Goal: Task Accomplishment & Management: Manage account settings

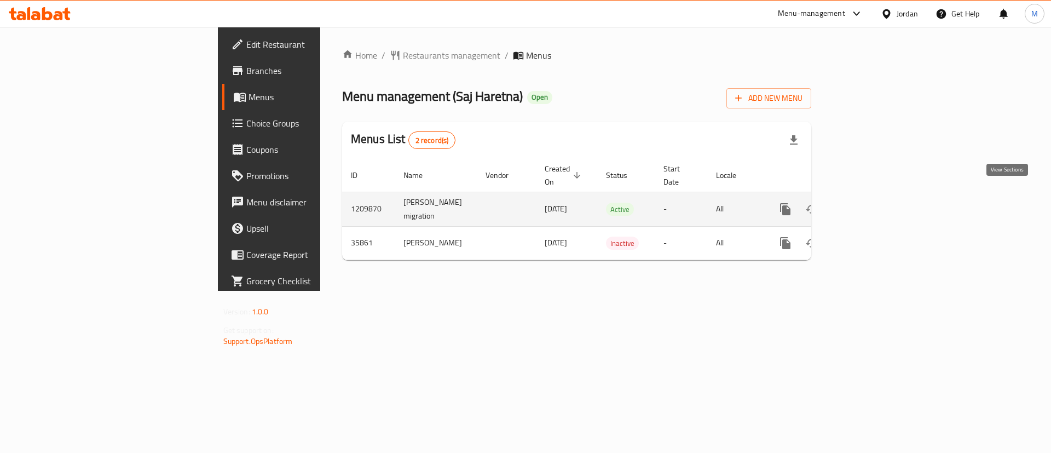
click at [871, 203] on icon "enhanced table" at bounding box center [864, 209] width 13 height 13
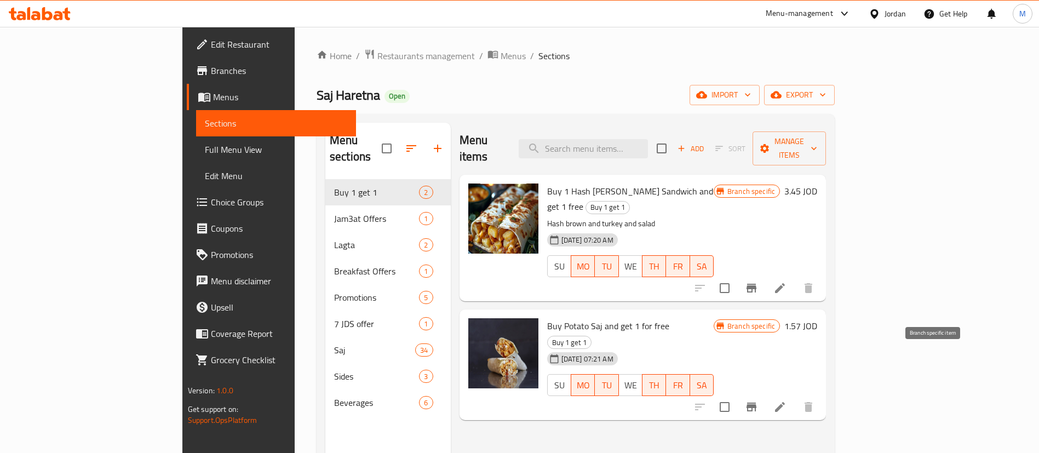
click at [758, 400] on icon "Branch-specific-item" at bounding box center [751, 406] width 13 height 13
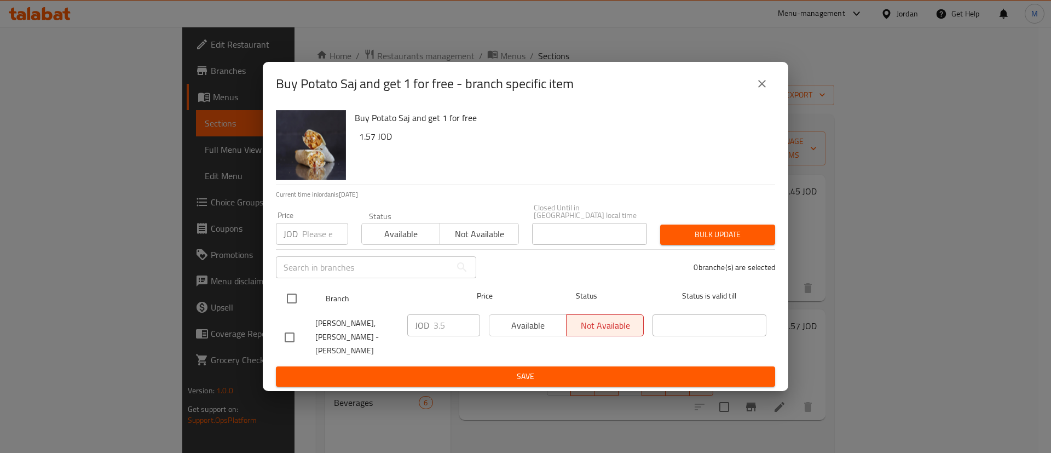
click at [293, 298] on input "checkbox" at bounding box center [291, 298] width 23 height 23
checkbox input "true"
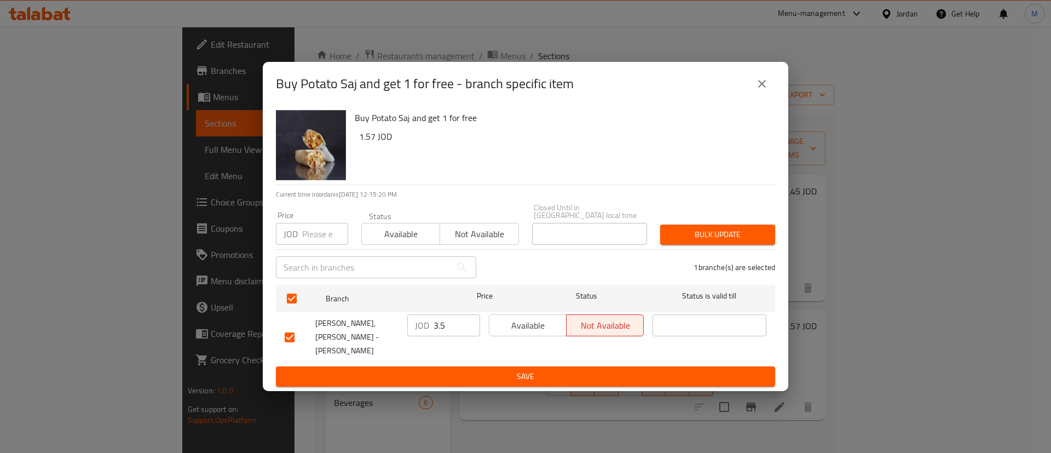
click at [506, 326] on span "Available" at bounding box center [528, 326] width 68 height 16
click at [566, 370] on span "Save" at bounding box center [526, 377] width 482 height 14
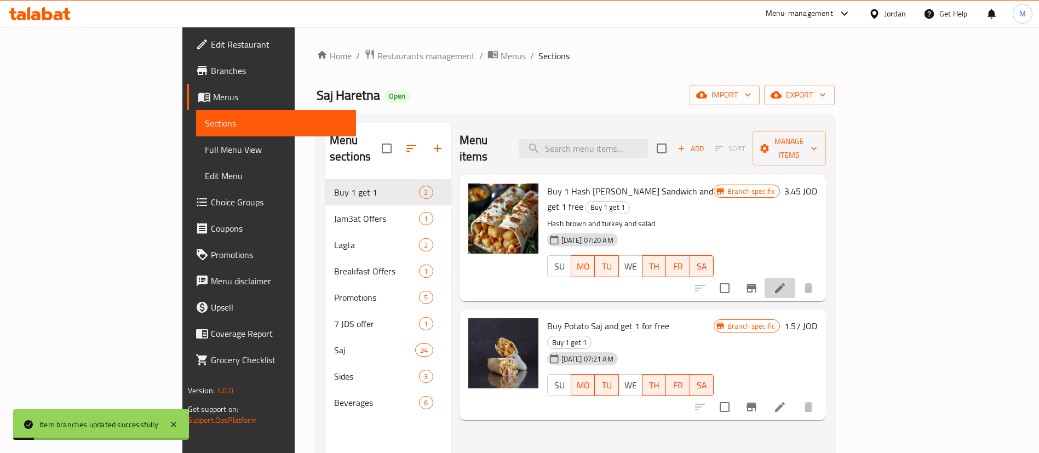
click at [795, 278] on li at bounding box center [779, 288] width 31 height 20
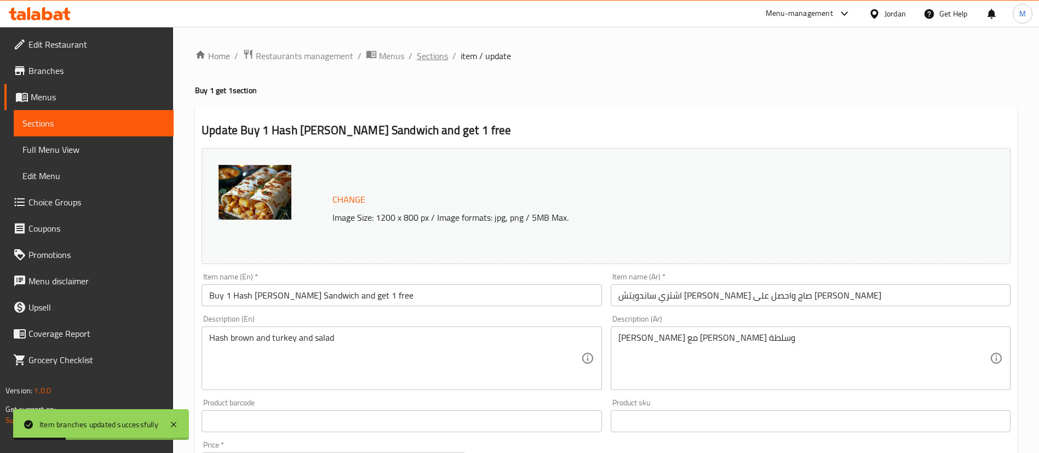
click at [432, 59] on span "Sections" at bounding box center [432, 55] width 31 height 13
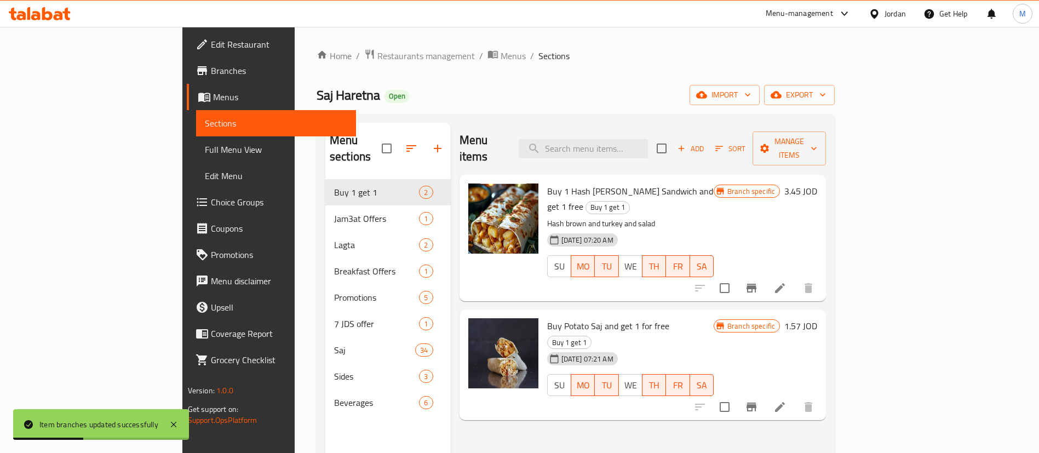
click at [764, 275] on button "Branch-specific-item" at bounding box center [751, 288] width 26 height 26
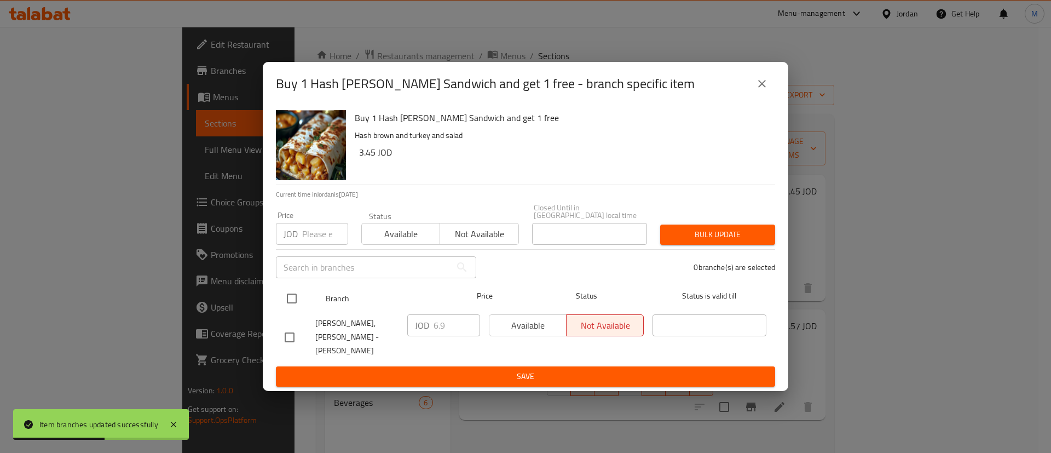
click at [294, 296] on input "checkbox" at bounding box center [291, 298] width 23 height 23
checkbox input "true"
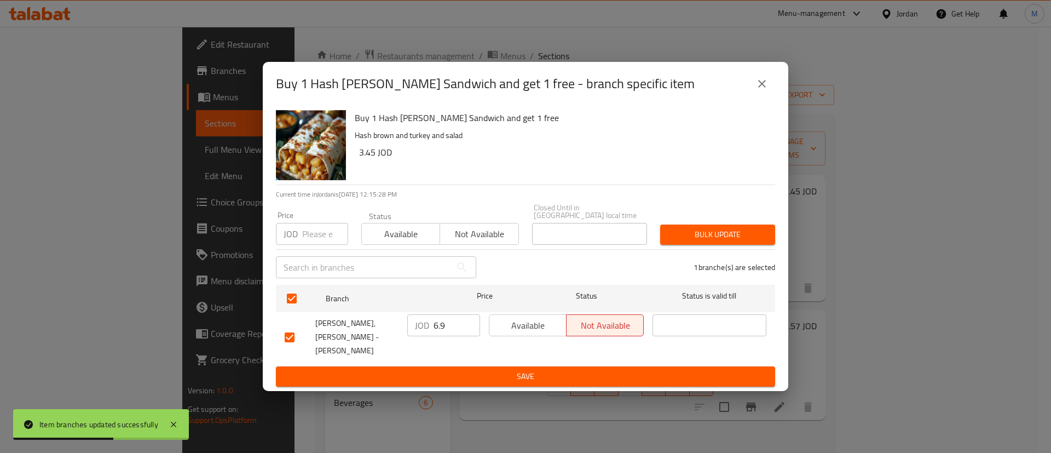
click at [514, 333] on span "Available" at bounding box center [528, 326] width 68 height 16
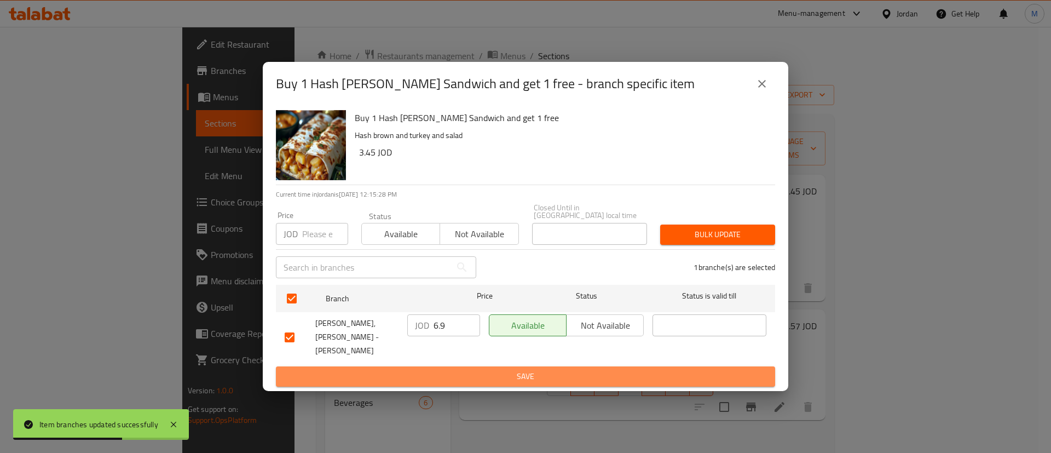
click at [518, 371] on span "Save" at bounding box center [526, 377] width 482 height 14
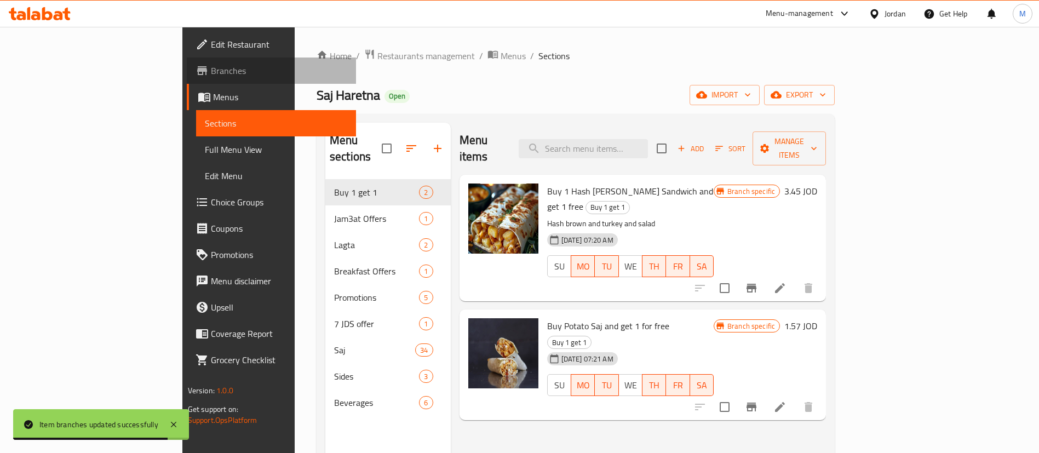
click at [211, 68] on span "Branches" at bounding box center [279, 70] width 136 height 13
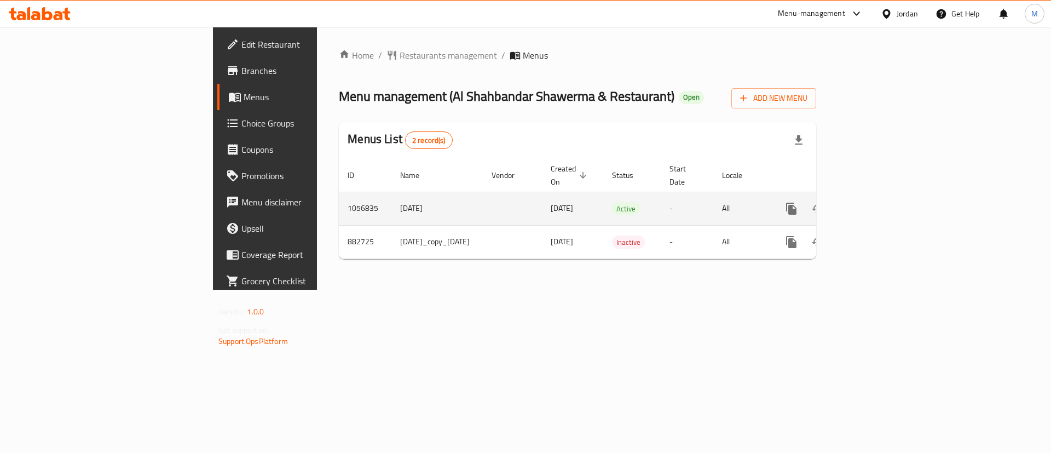
click at [877, 202] on icon "enhanced table" at bounding box center [870, 208] width 13 height 13
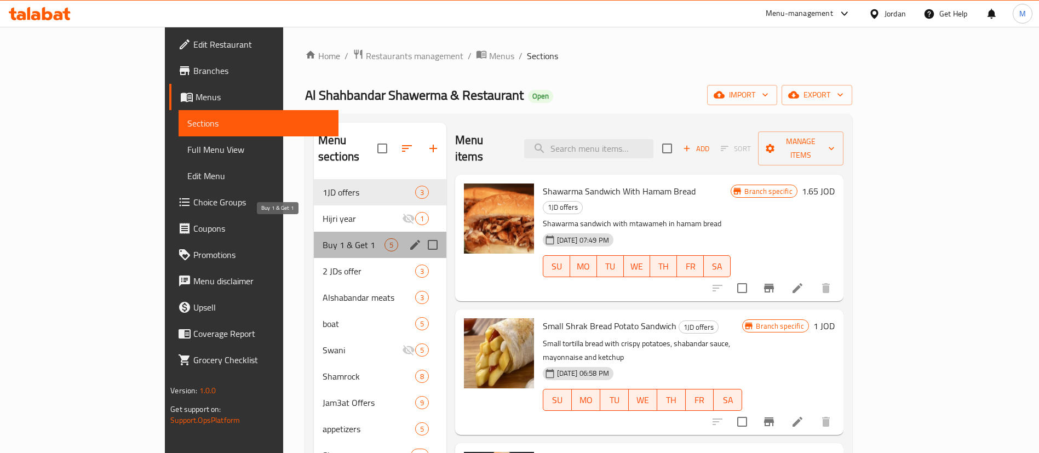
click at [341, 238] on span "Buy 1 & Get 1" at bounding box center [353, 244] width 62 height 13
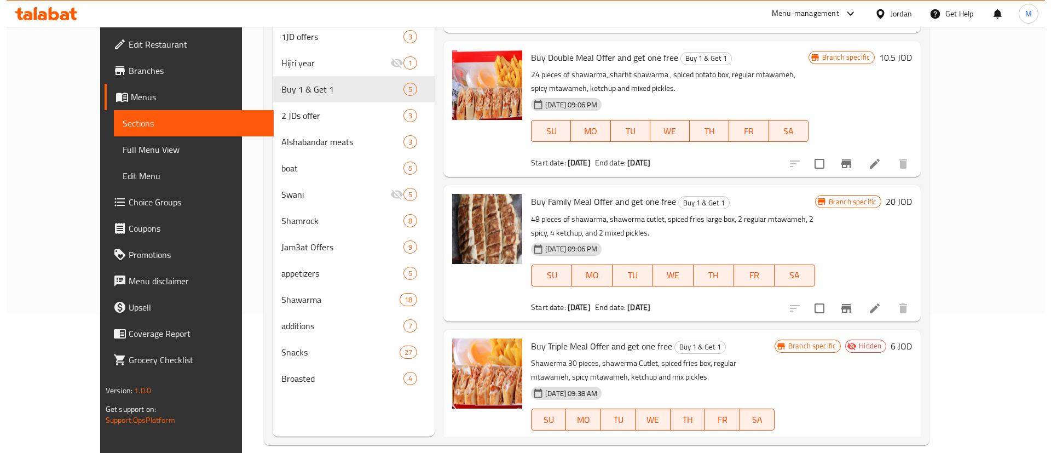
scroll to position [153, 0]
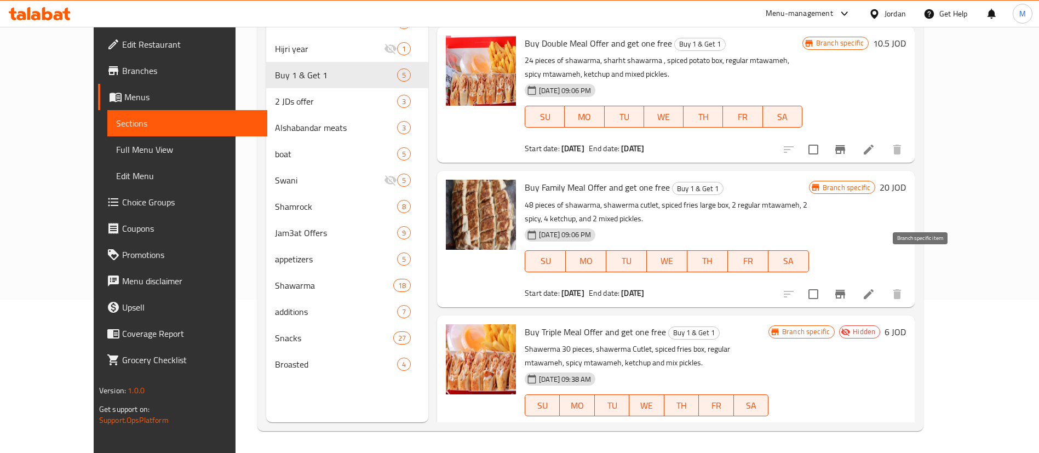
click at [845, 290] on icon "Branch-specific-item" at bounding box center [840, 294] width 10 height 9
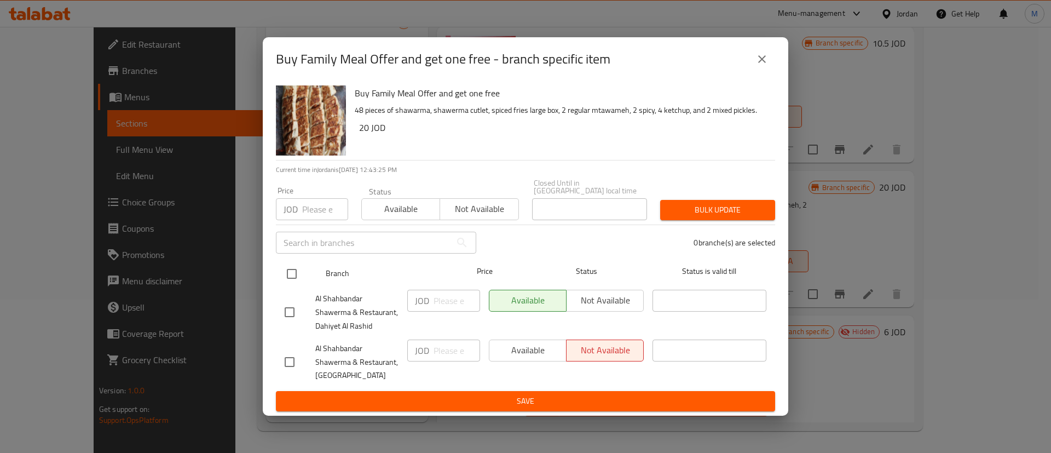
click at [296, 268] on input "checkbox" at bounding box center [291, 273] width 23 height 23
checkbox input "true"
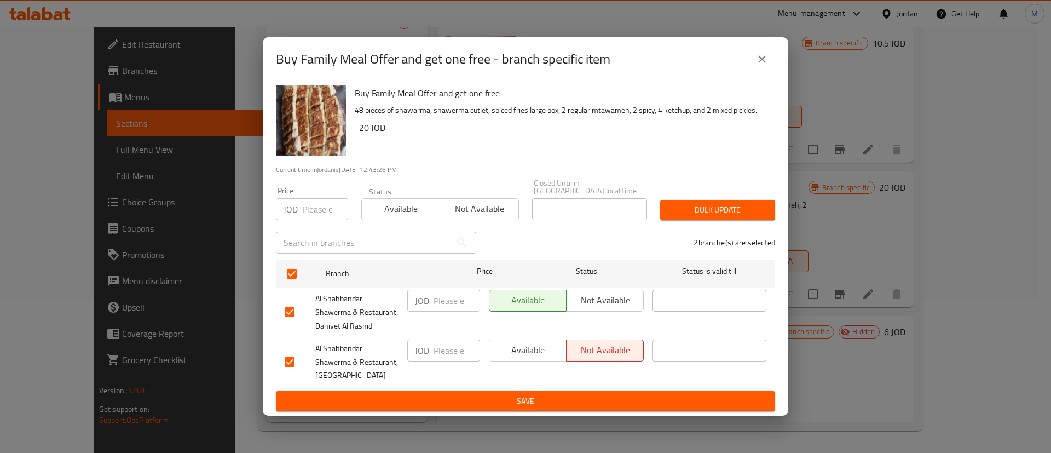
click at [516, 343] on span "Available" at bounding box center [528, 350] width 68 height 16
click at [547, 394] on span "Save" at bounding box center [526, 401] width 482 height 14
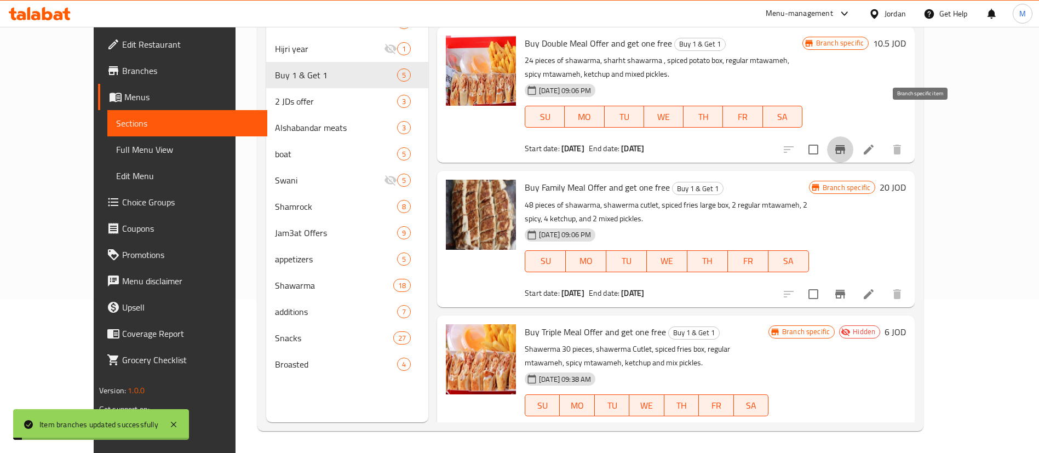
click at [846, 143] on icon "Branch-specific-item" at bounding box center [839, 149] width 13 height 13
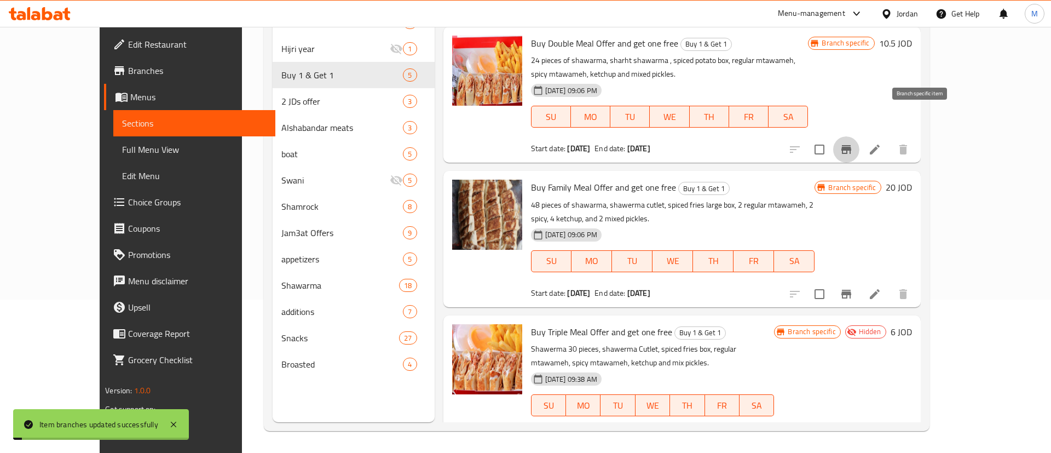
scroll to position [257, 0]
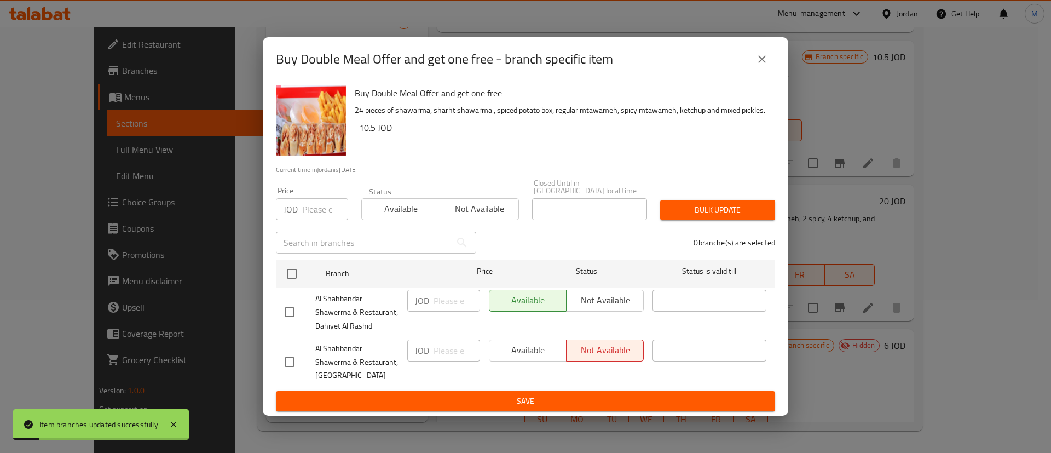
drag, startPoint x: 293, startPoint y: 268, endPoint x: 365, endPoint y: 283, distance: 73.3
click at [293, 267] on input "checkbox" at bounding box center [291, 273] width 23 height 23
checkbox input "true"
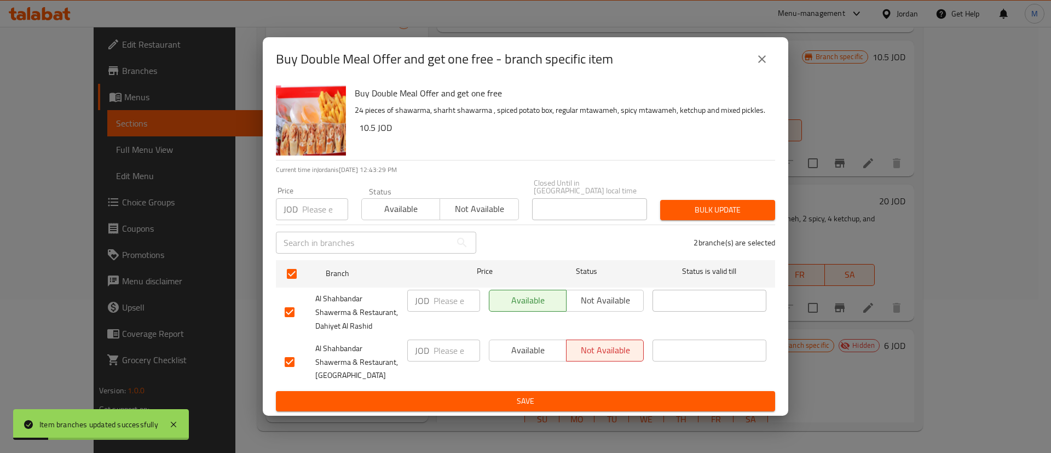
click at [510, 342] on span "Available" at bounding box center [528, 350] width 68 height 16
click at [525, 394] on span "Save" at bounding box center [526, 401] width 482 height 14
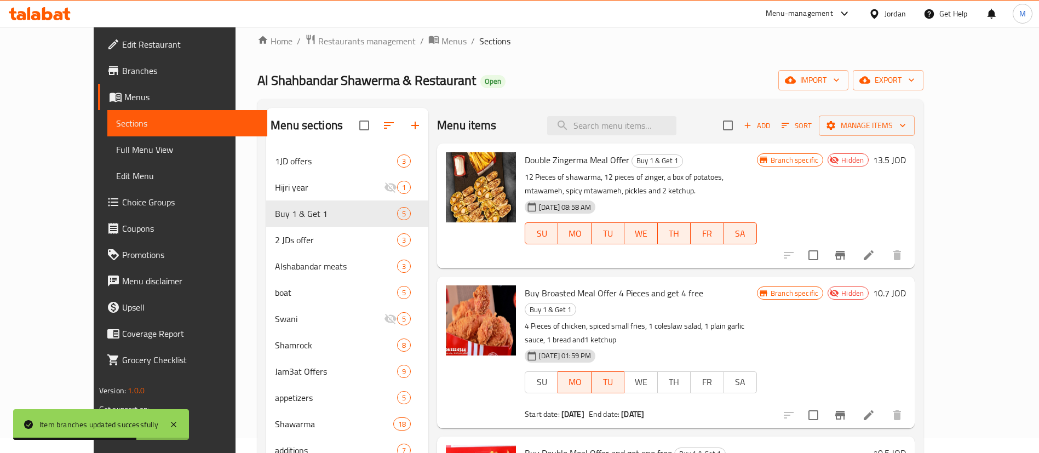
scroll to position [0, 0]
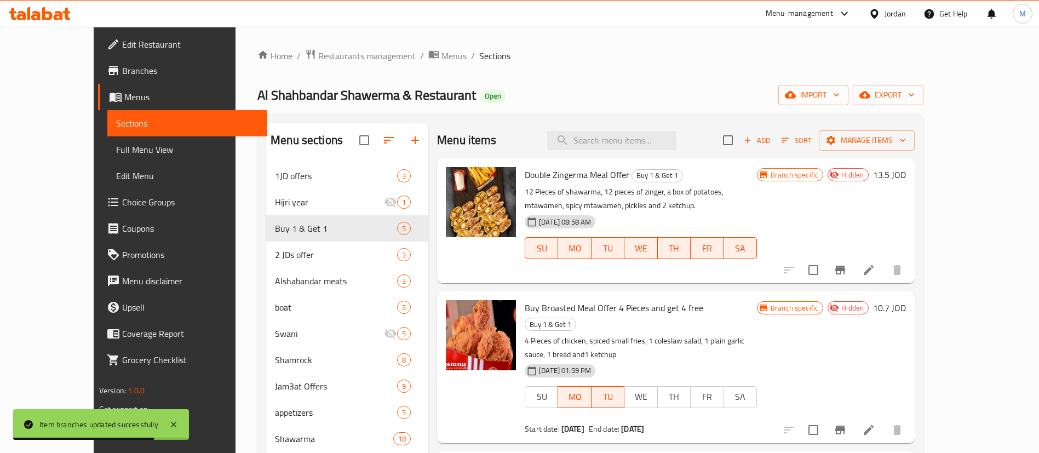
click at [289, 67] on div "Home / Restaurants management / Menus / Sections Al Shahbandar Shawerma & Resta…" at bounding box center [590, 316] width 666 height 535
click at [318, 60] on span "Restaurants management" at bounding box center [366, 55] width 97 height 13
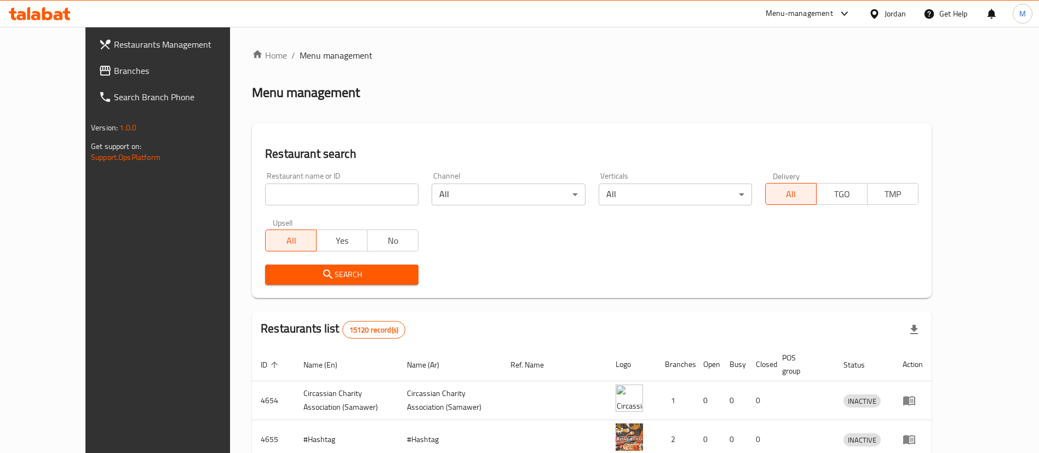
click at [107, 54] on link "Restaurants Management" at bounding box center [174, 44] width 169 height 26
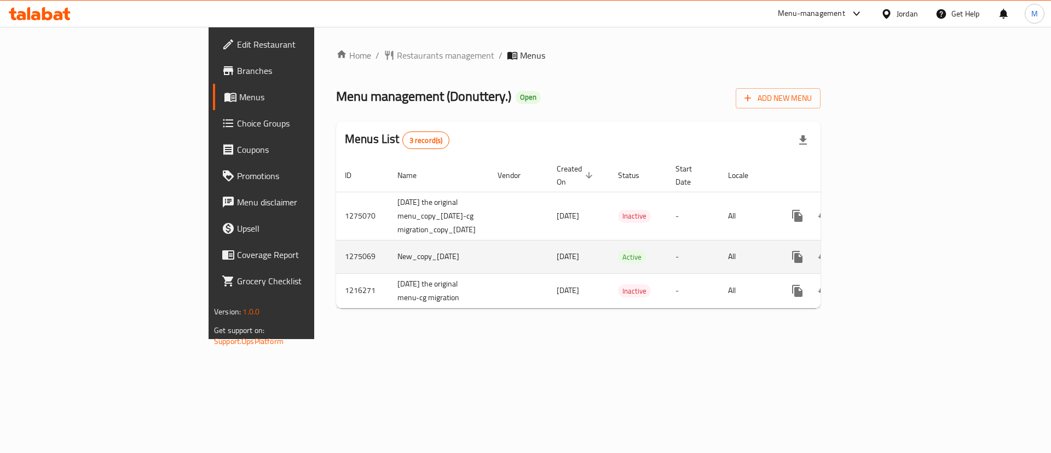
click at [883, 250] on icon "enhanced table" at bounding box center [876, 256] width 13 height 13
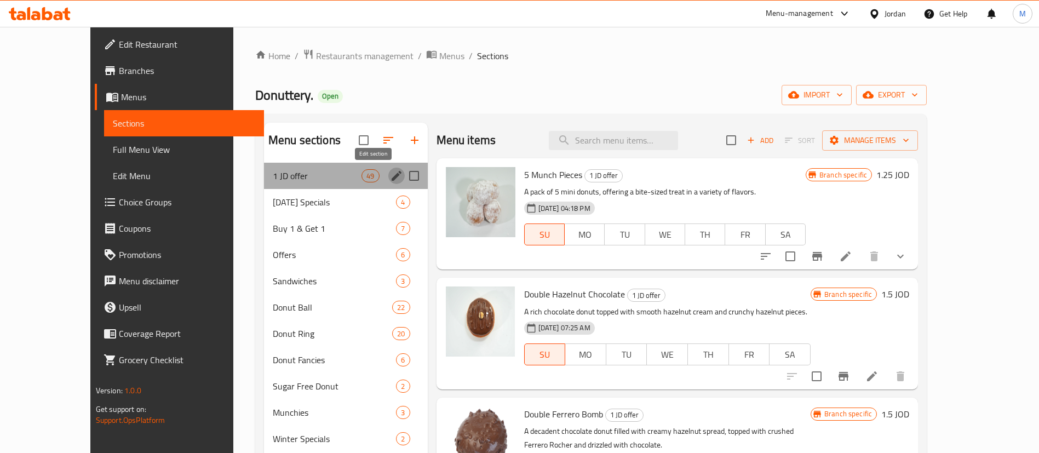
click at [390, 171] on icon "edit" at bounding box center [396, 175] width 13 height 13
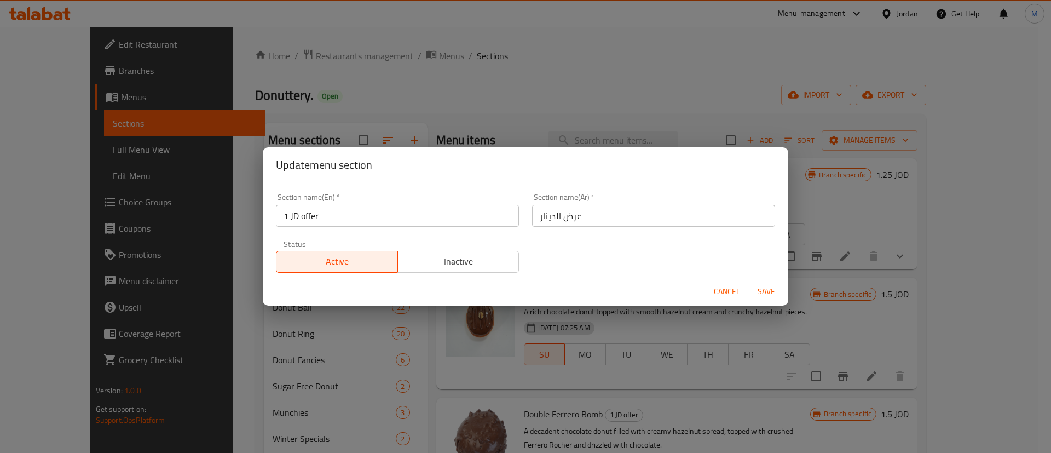
click at [439, 256] on span "Inactive" at bounding box center [458, 261] width 113 height 16
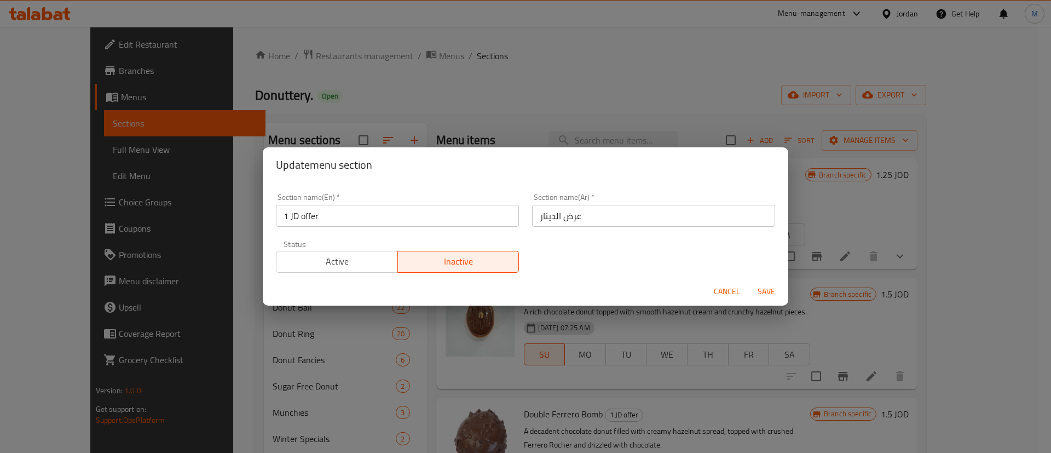
click at [770, 293] on span "Save" at bounding box center [766, 292] width 26 height 14
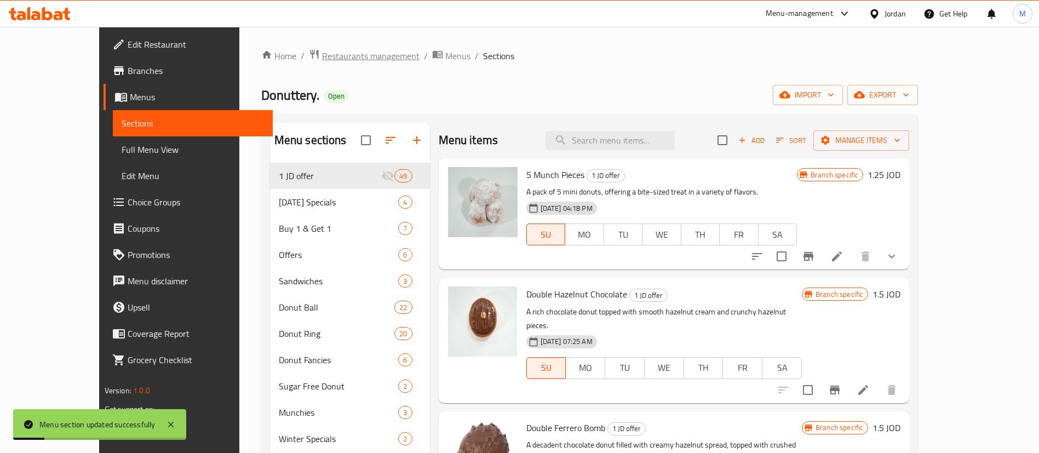
click at [326, 57] on span "Restaurants management" at bounding box center [370, 55] width 97 height 13
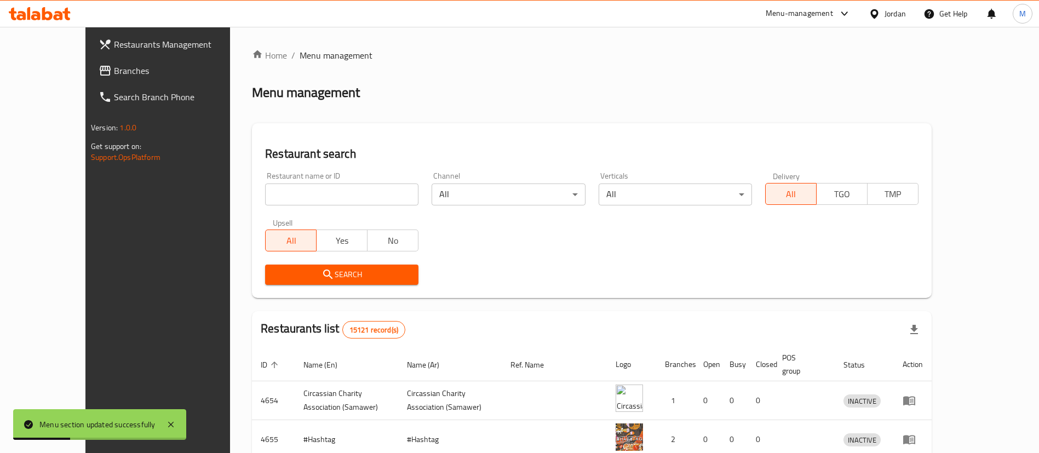
click at [314, 193] on input "search" at bounding box center [341, 194] width 153 height 22
type input "donutt"
click at [336, 281] on button "Search" at bounding box center [341, 274] width 153 height 20
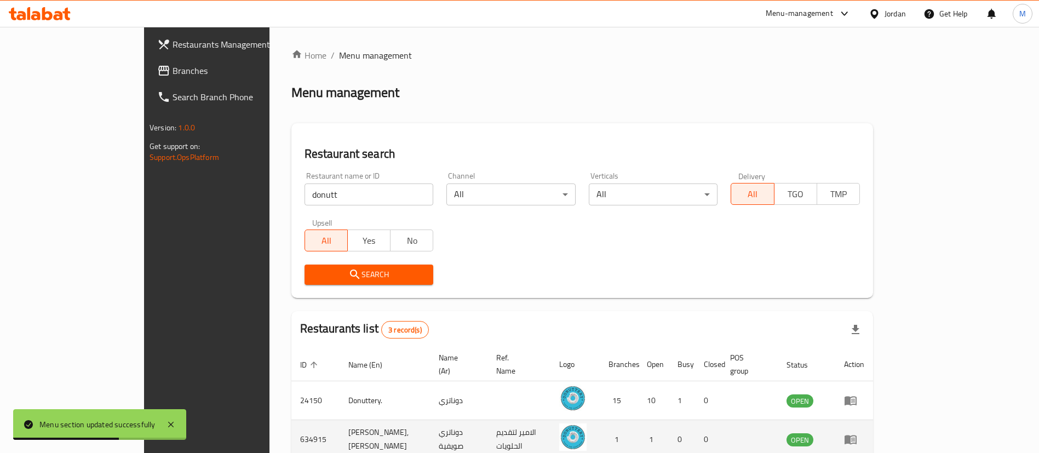
scroll to position [92, 0]
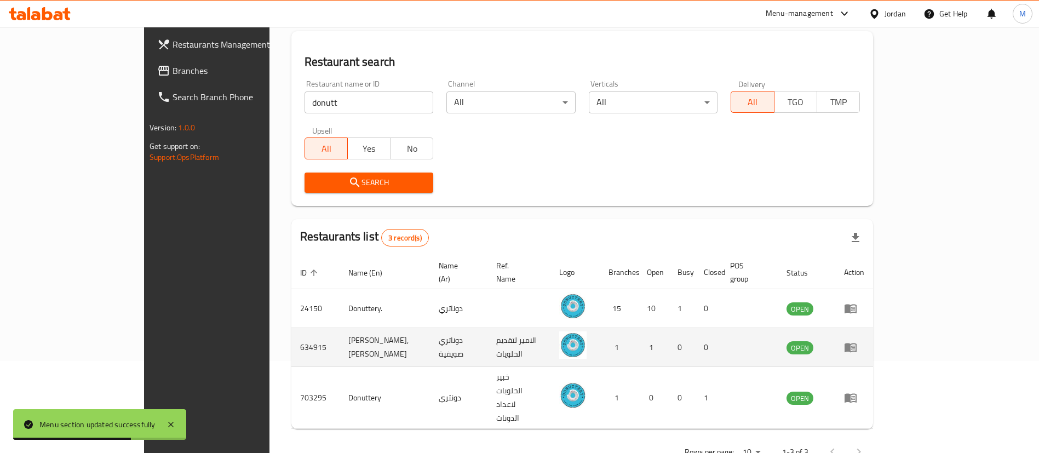
click at [873, 342] on td "enhanced table" at bounding box center [854, 347] width 38 height 39
click at [856, 343] on icon "enhanced table" at bounding box center [850, 347] width 12 height 9
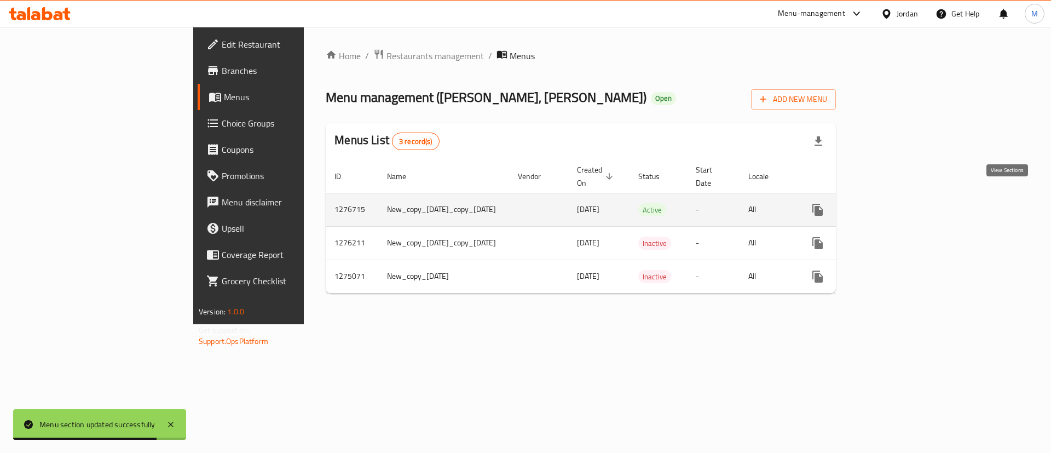
click at [910, 209] on div "enhanced table" at bounding box center [857, 210] width 105 height 26
click at [903, 203] on icon "enhanced table" at bounding box center [896, 209] width 13 height 13
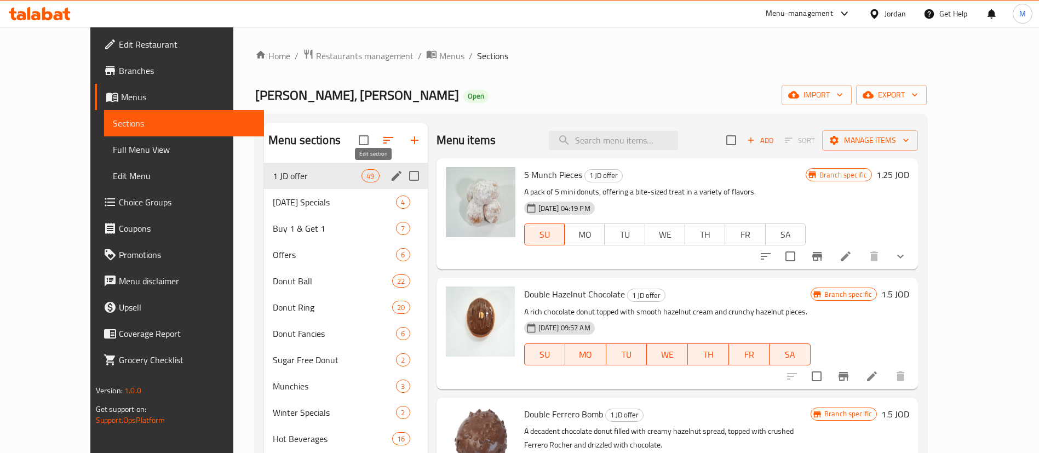
click at [390, 179] on icon "edit" at bounding box center [396, 175] width 13 height 13
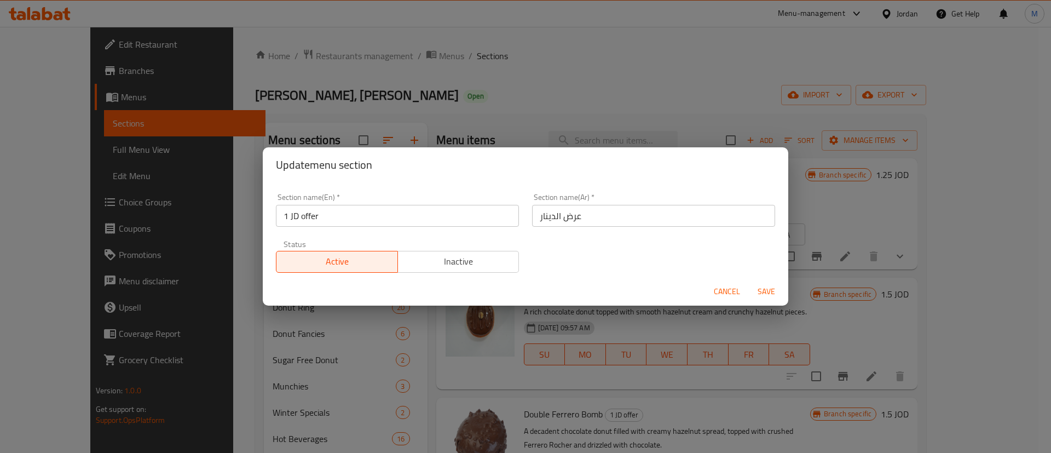
click at [501, 257] on span "Inactive" at bounding box center [458, 261] width 113 height 16
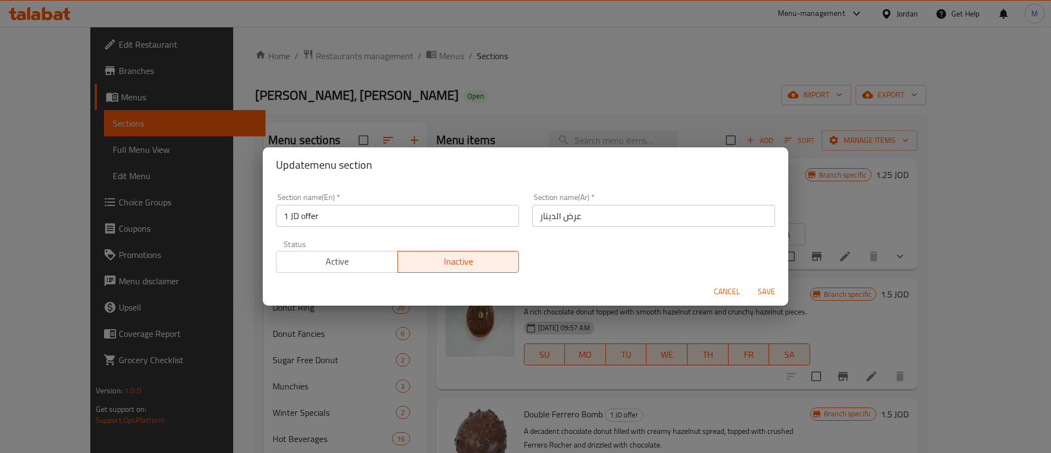
click at [771, 296] on span "Save" at bounding box center [766, 292] width 26 height 14
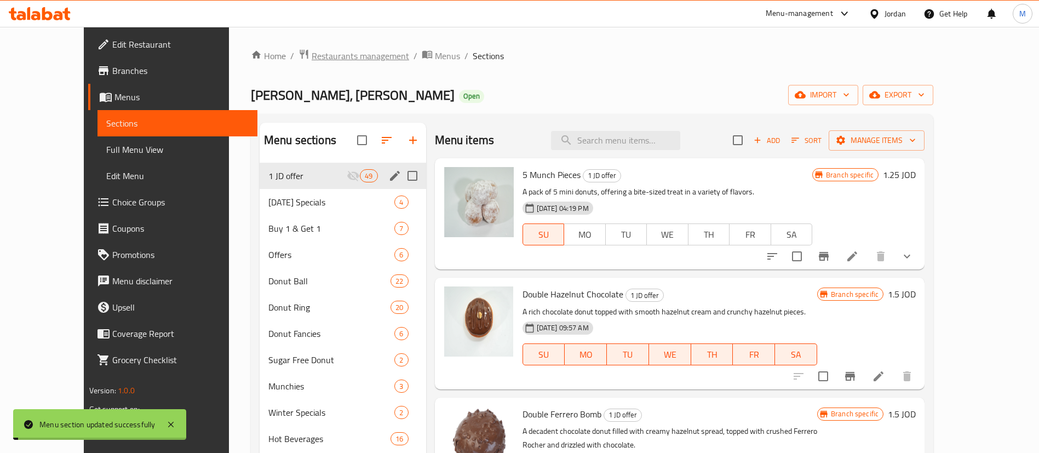
click at [323, 55] on span "Restaurants management" at bounding box center [360, 55] width 97 height 13
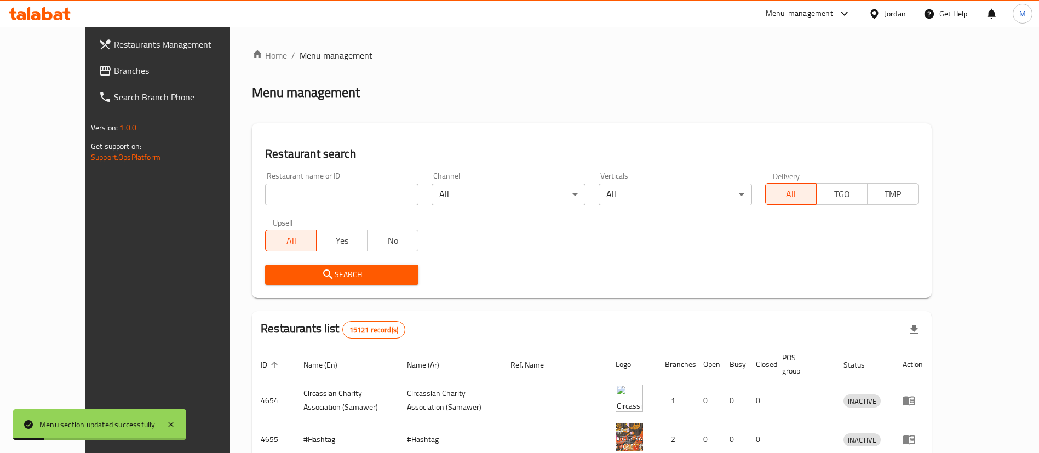
click at [91, 34] on link "Restaurants Management" at bounding box center [174, 44] width 169 height 26
